Goal: Task Accomplishment & Management: Use online tool/utility

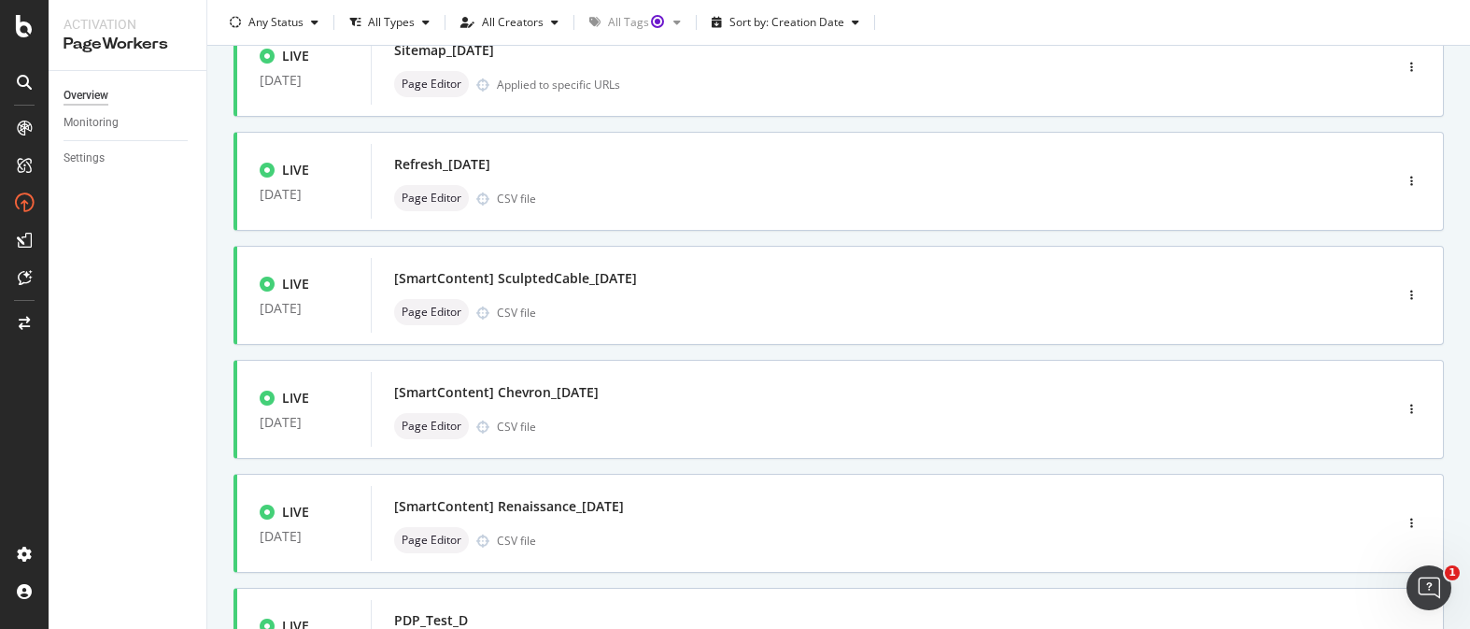
scroll to position [786, 0]
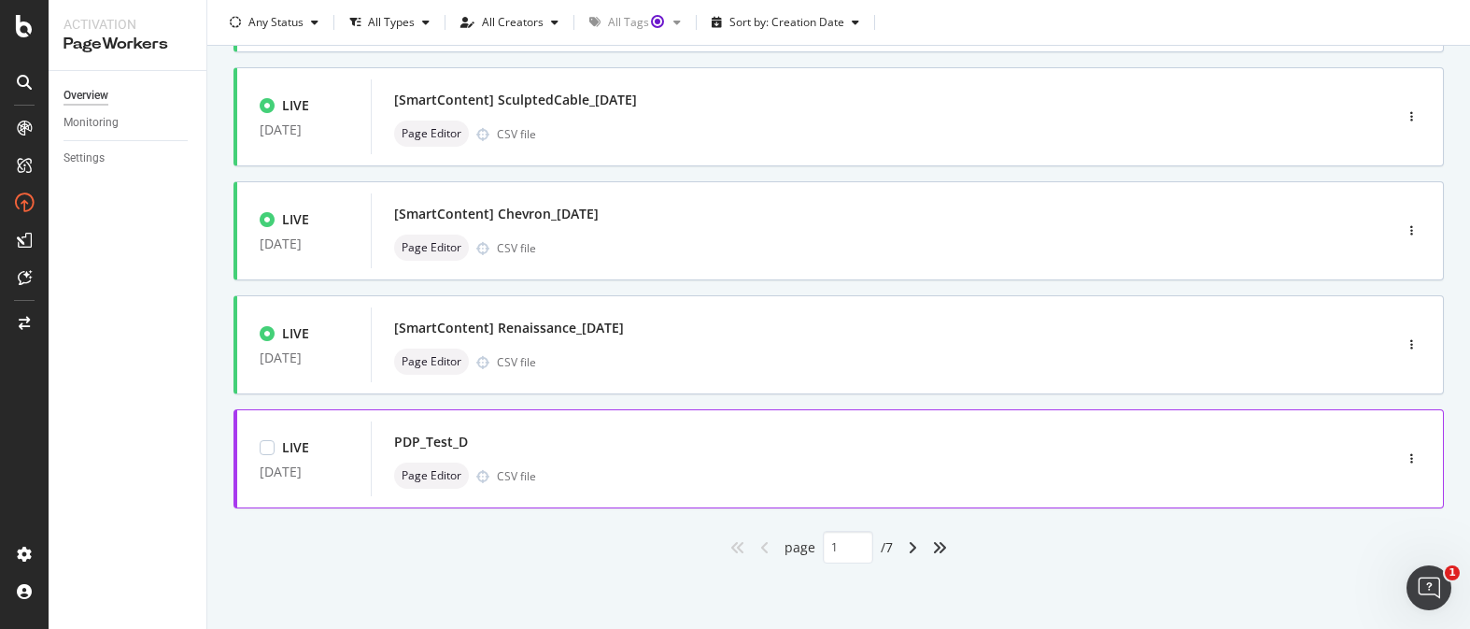
click at [647, 475] on div "Page Editor CSV file" at bounding box center [853, 475] width 919 height 26
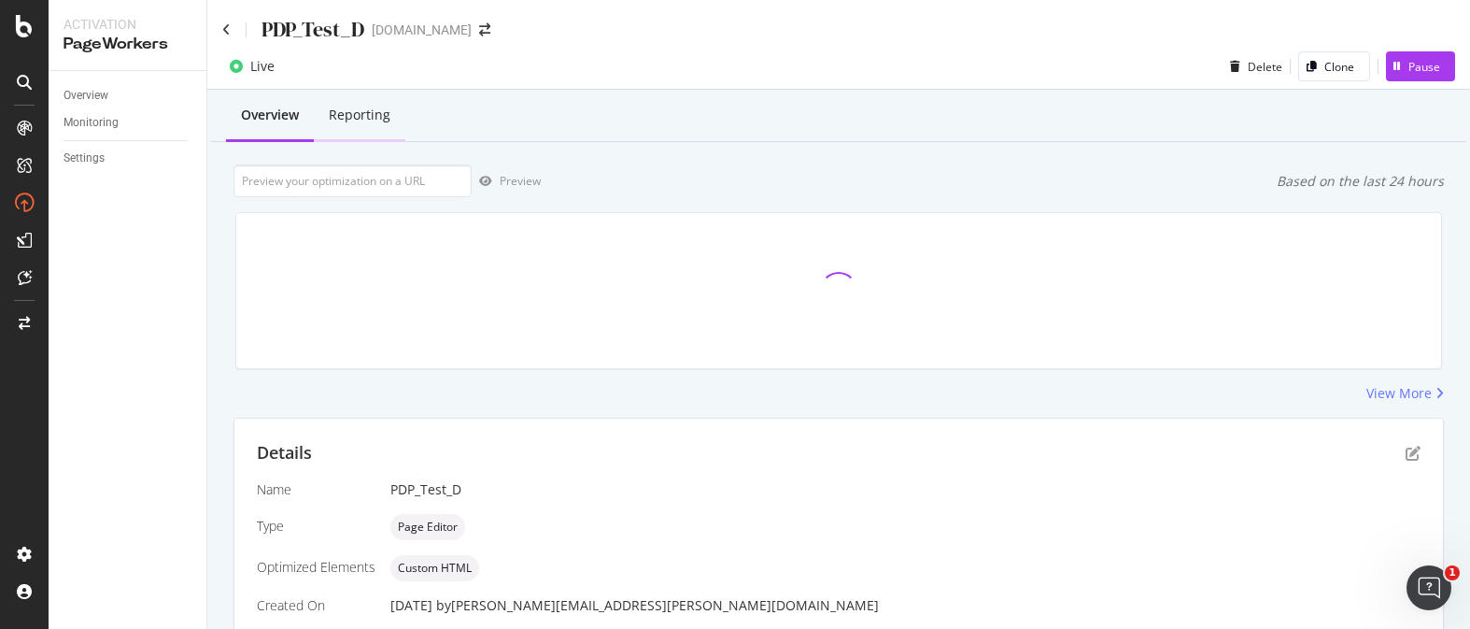
click at [388, 123] on div "Reporting" at bounding box center [360, 115] width 62 height 19
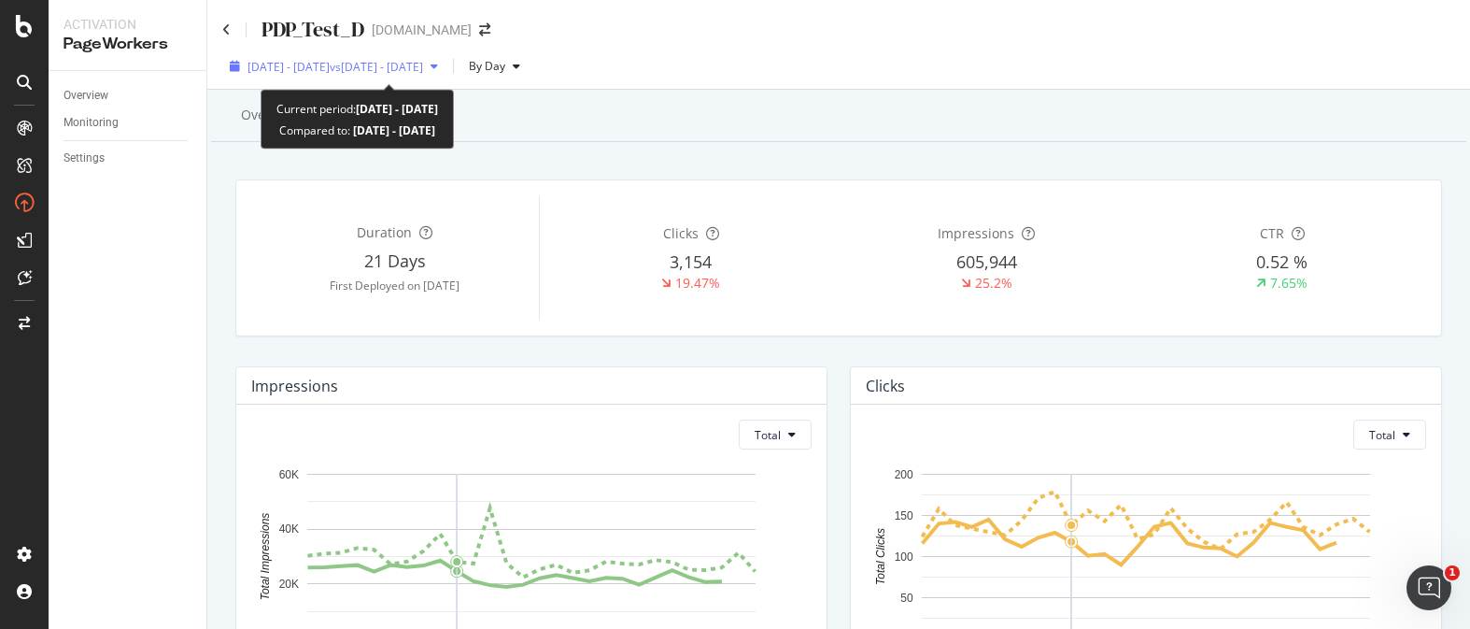
click at [332, 76] on div "[DATE] - [DATE] vs [DATE] - [DATE]" at bounding box center [333, 66] width 223 height 28
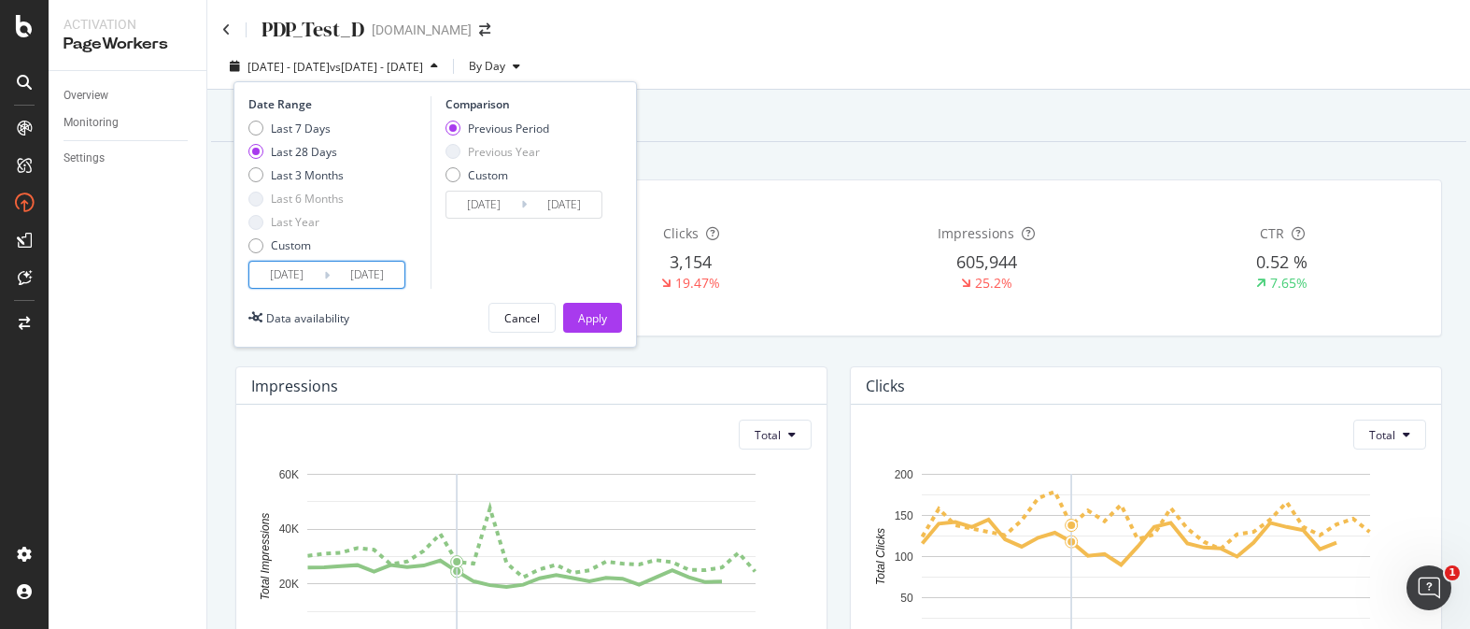
click at [331, 269] on input "[DATE]" at bounding box center [367, 274] width 75 height 26
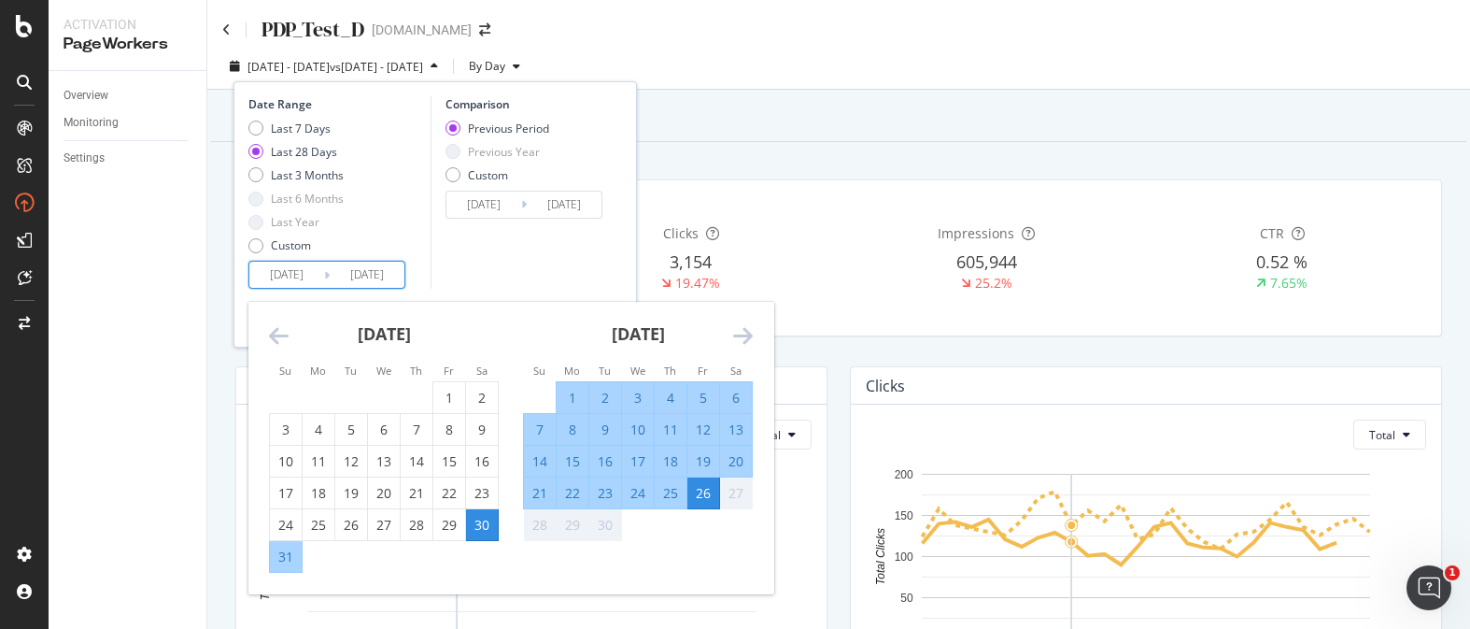
click at [586, 426] on div "8" at bounding box center [573, 429] width 32 height 19
type input "[DATE]"
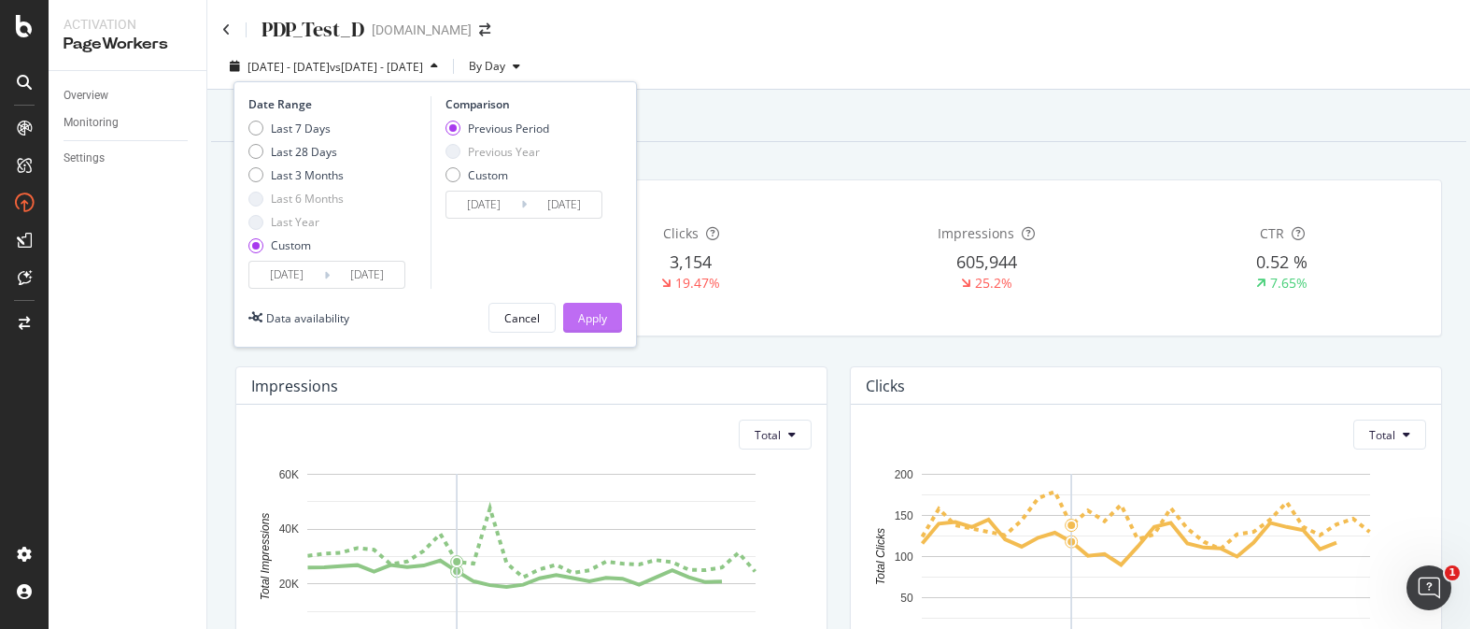
click at [619, 318] on button "Apply" at bounding box center [592, 318] width 59 height 30
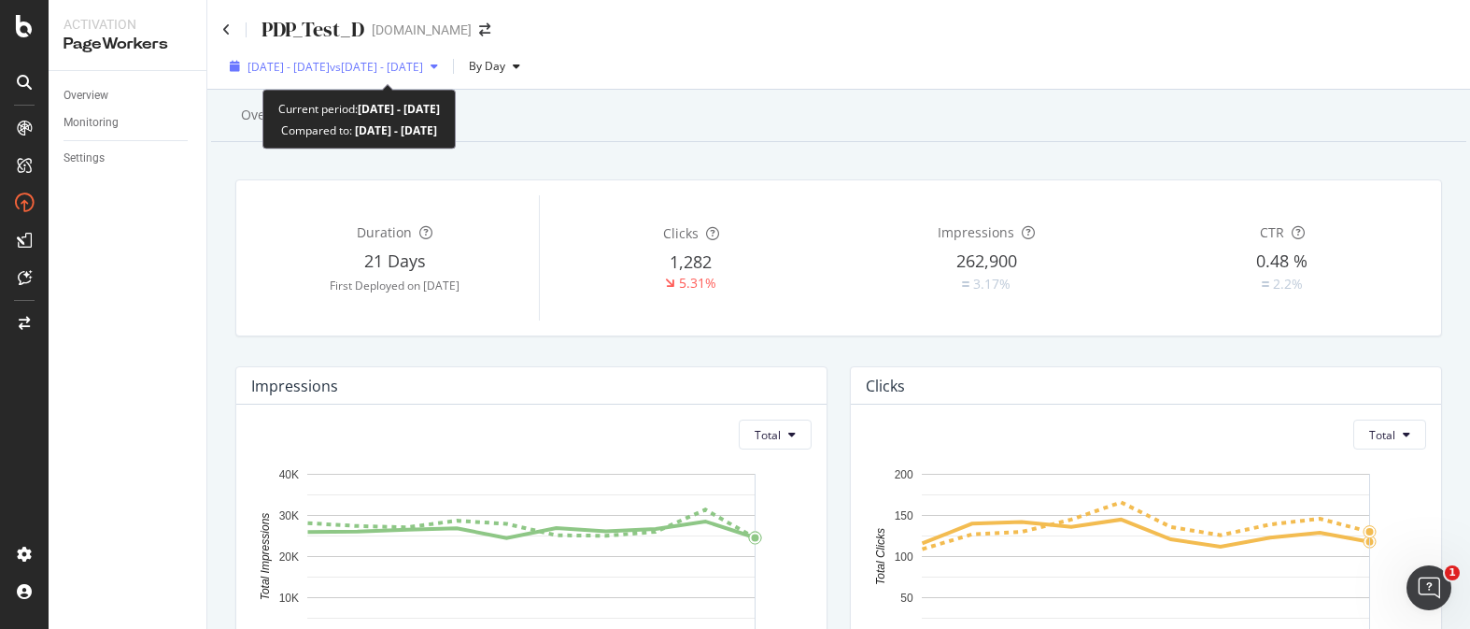
click at [332, 74] on div "[DATE] - [DATE] vs [DATE] - [DATE]" at bounding box center [335, 67] width 176 height 16
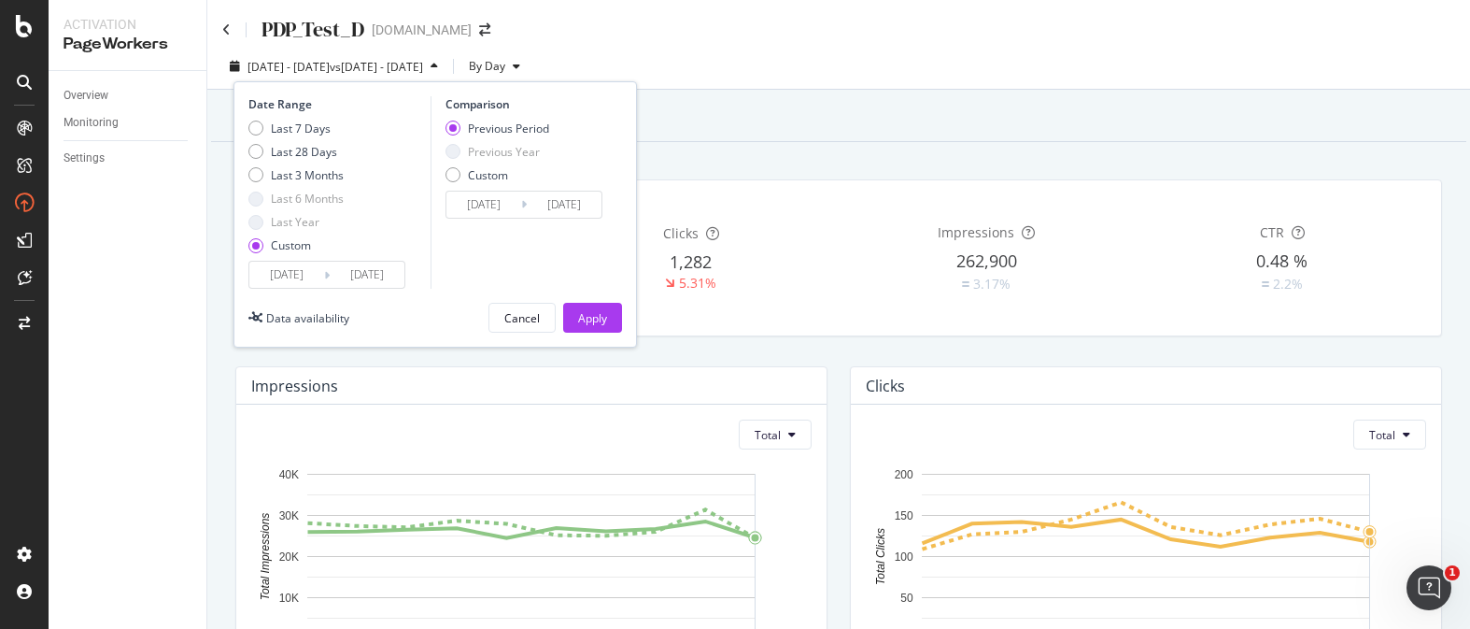
click at [319, 276] on input "[DATE]" at bounding box center [286, 274] width 75 height 26
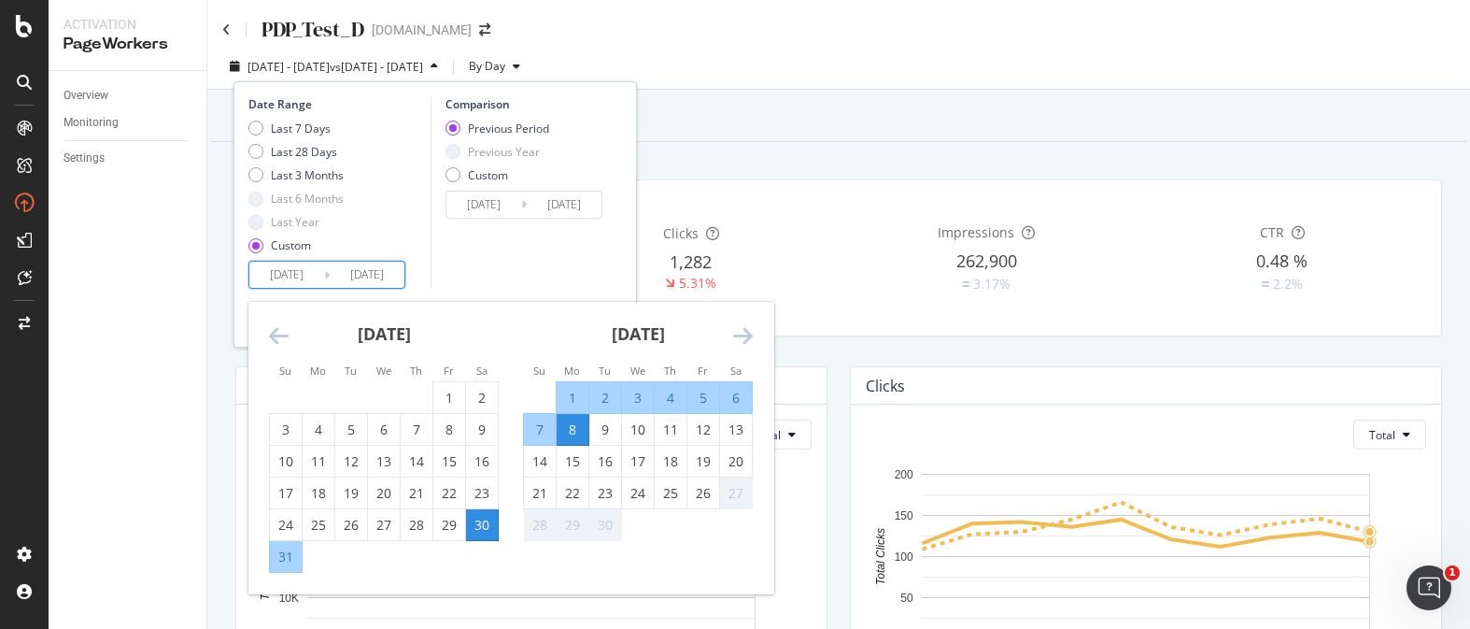
click at [564, 426] on div "8" at bounding box center [573, 429] width 32 height 19
type input "[DATE]"
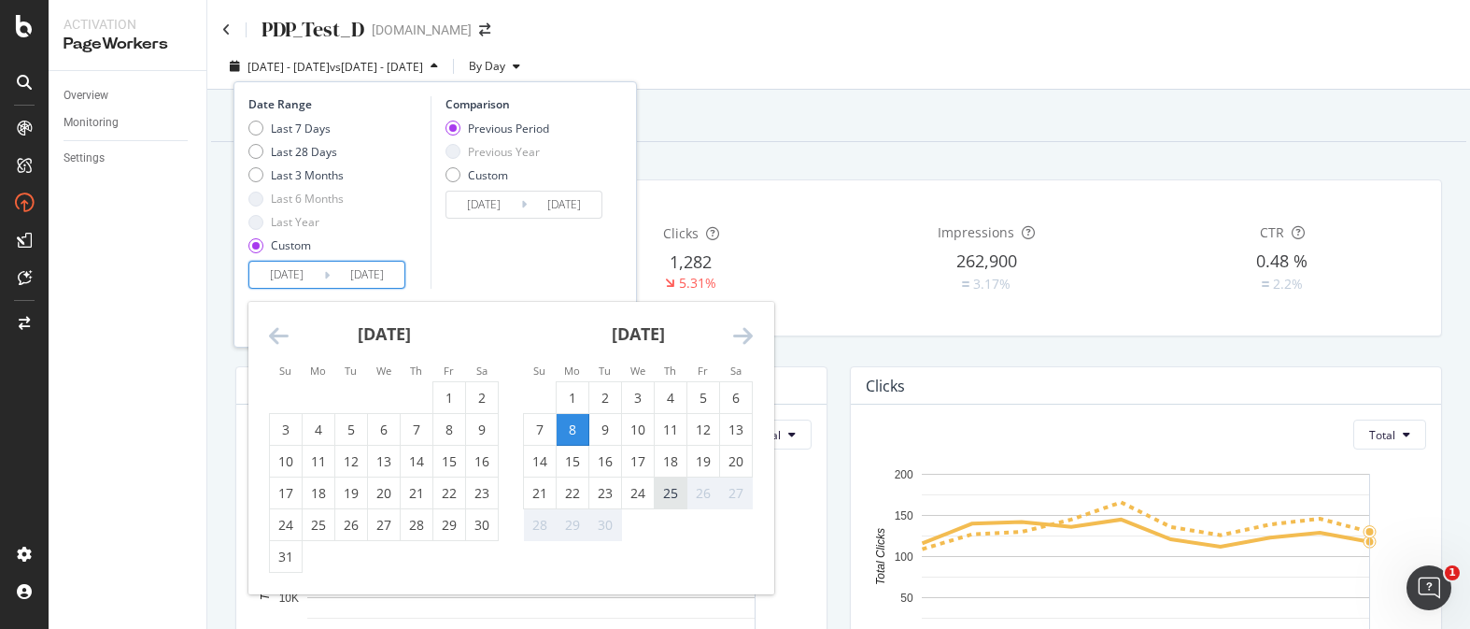
click at [666, 484] on div "25" at bounding box center [671, 493] width 32 height 19
type input "[DATE]"
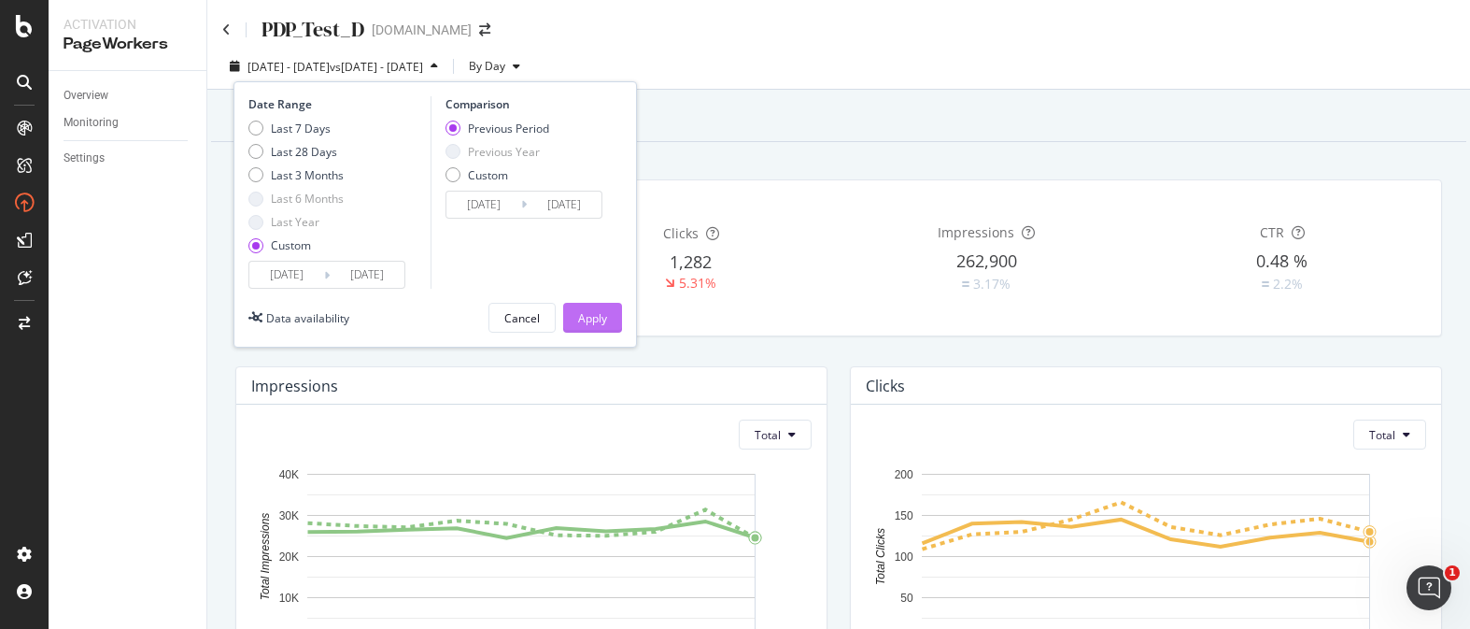
click at [603, 314] on div "Apply" at bounding box center [592, 318] width 29 height 16
